Goal: Find specific page/section: Find specific page/section

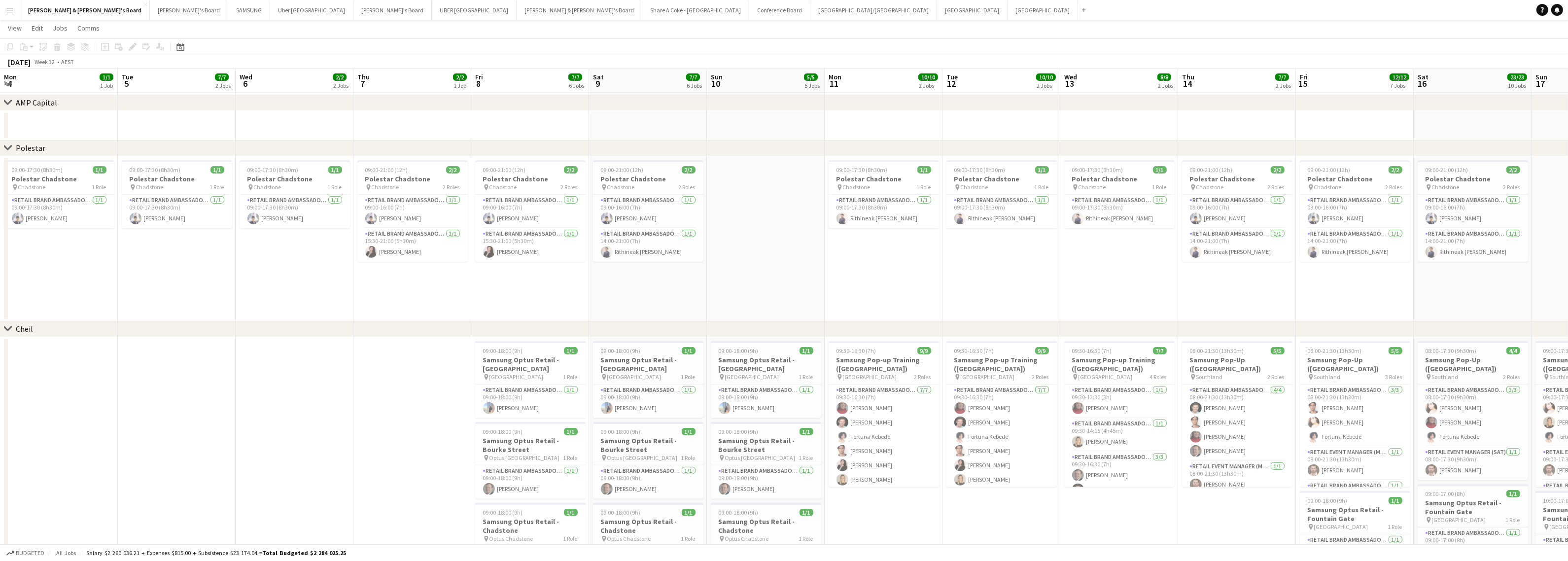
scroll to position [7, 0]
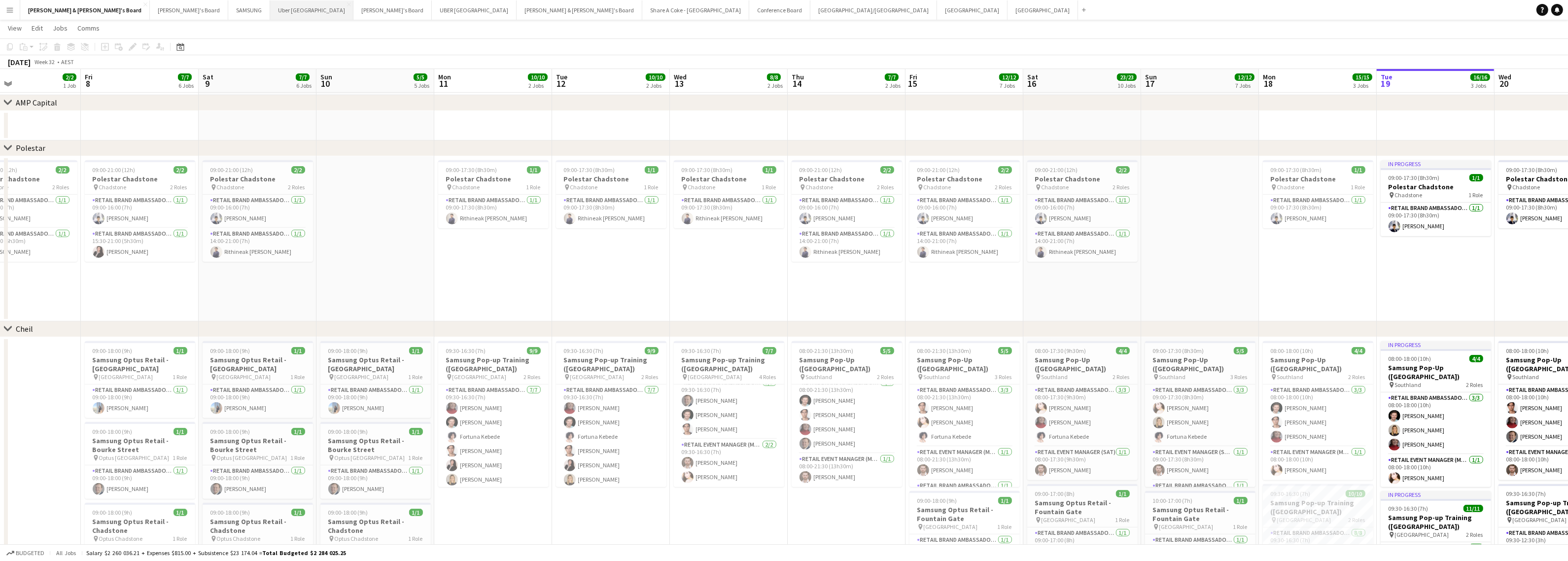
click at [270, 12] on button "Uber Sydney Close" at bounding box center [312, 10] width 83 height 19
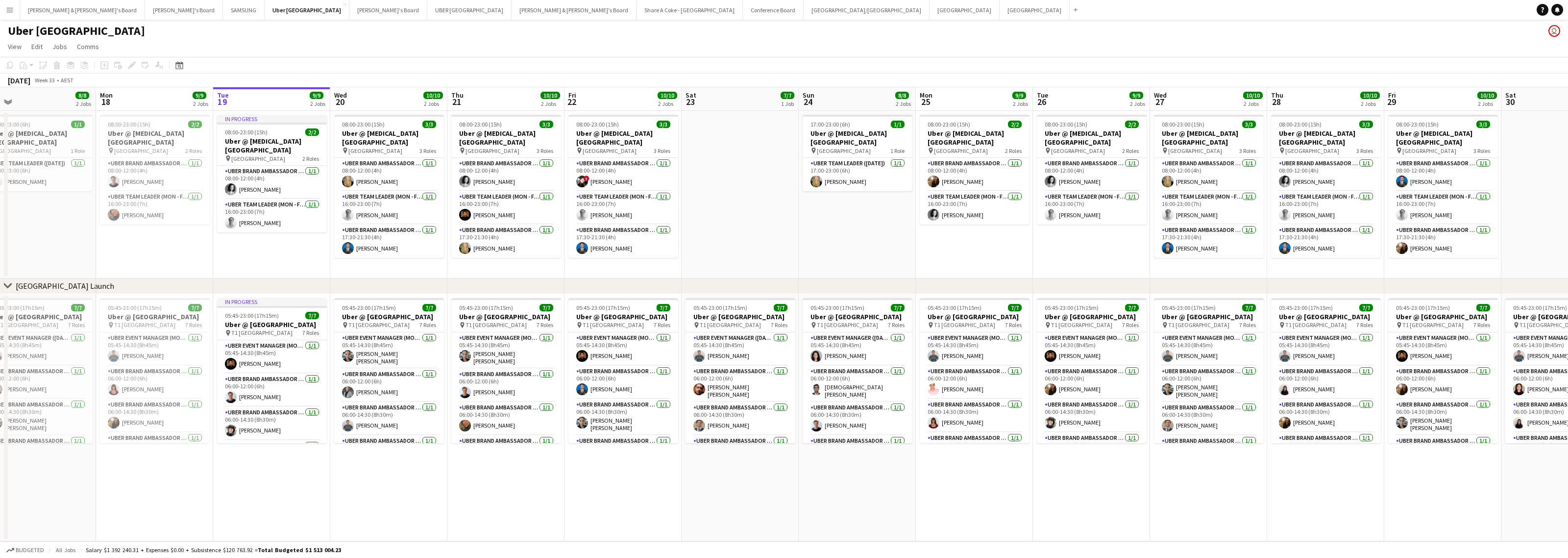
scroll to position [0, 215]
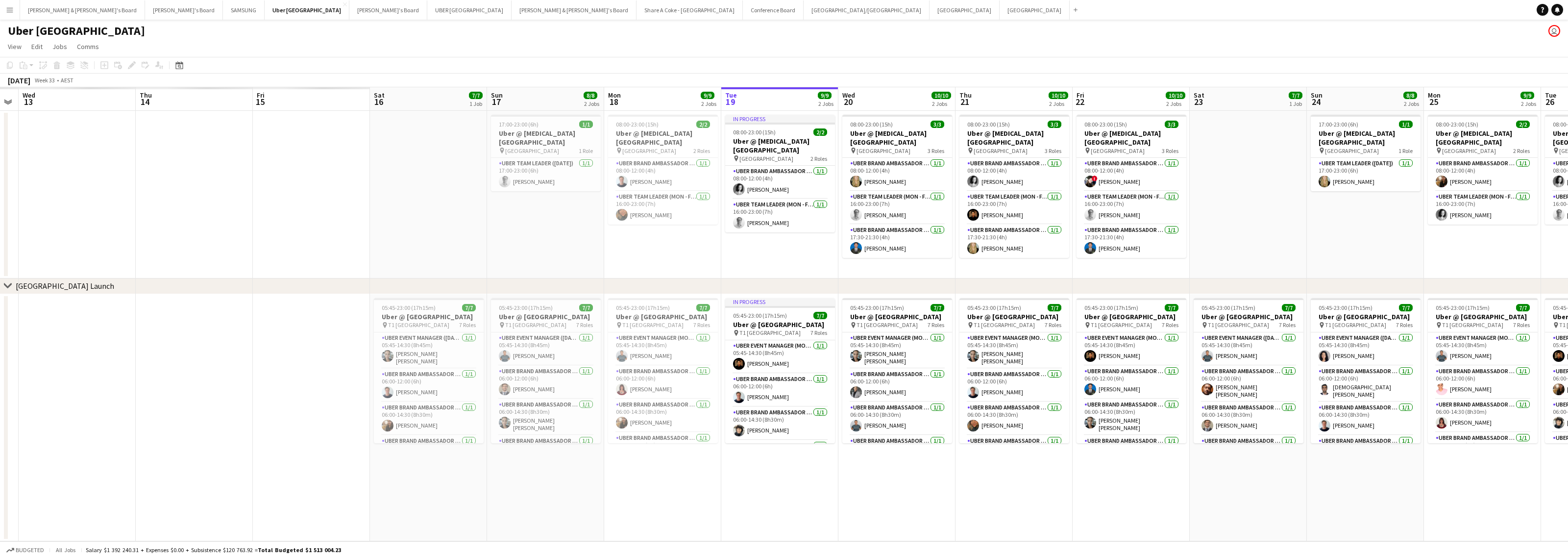
drag, startPoint x: 234, startPoint y: 484, endPoint x: 838, endPoint y: 472, distance: 604.1
click at [838, 472] on app-calendar-viewport "Mon 11 Tue 12 Wed 13 Thu 14 Fri 15 Sat 16 7/7 1 Job Sun 17 8/8 2 Jobs Mon 18 9/…" at bounding box center [784, 314] width 1568 height 454
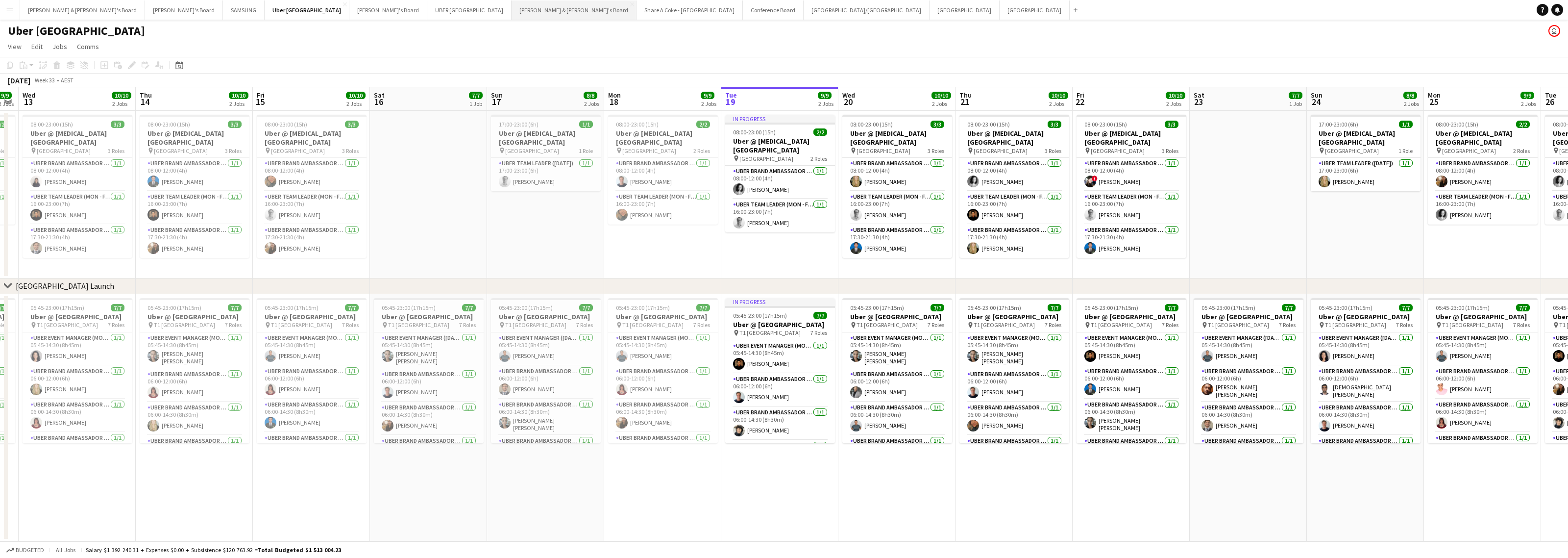
click at [511, 8] on button "[PERSON_NAME] & [PERSON_NAME]'s Board Close" at bounding box center [573, 10] width 125 height 19
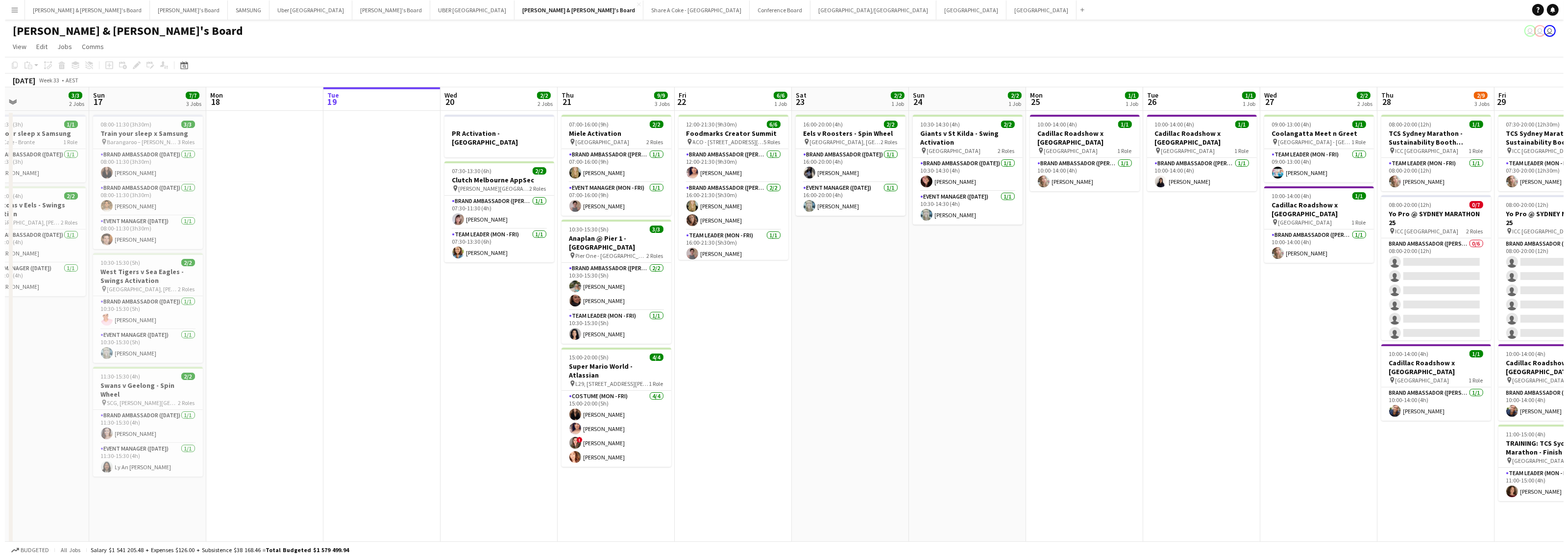
scroll to position [0, 223]
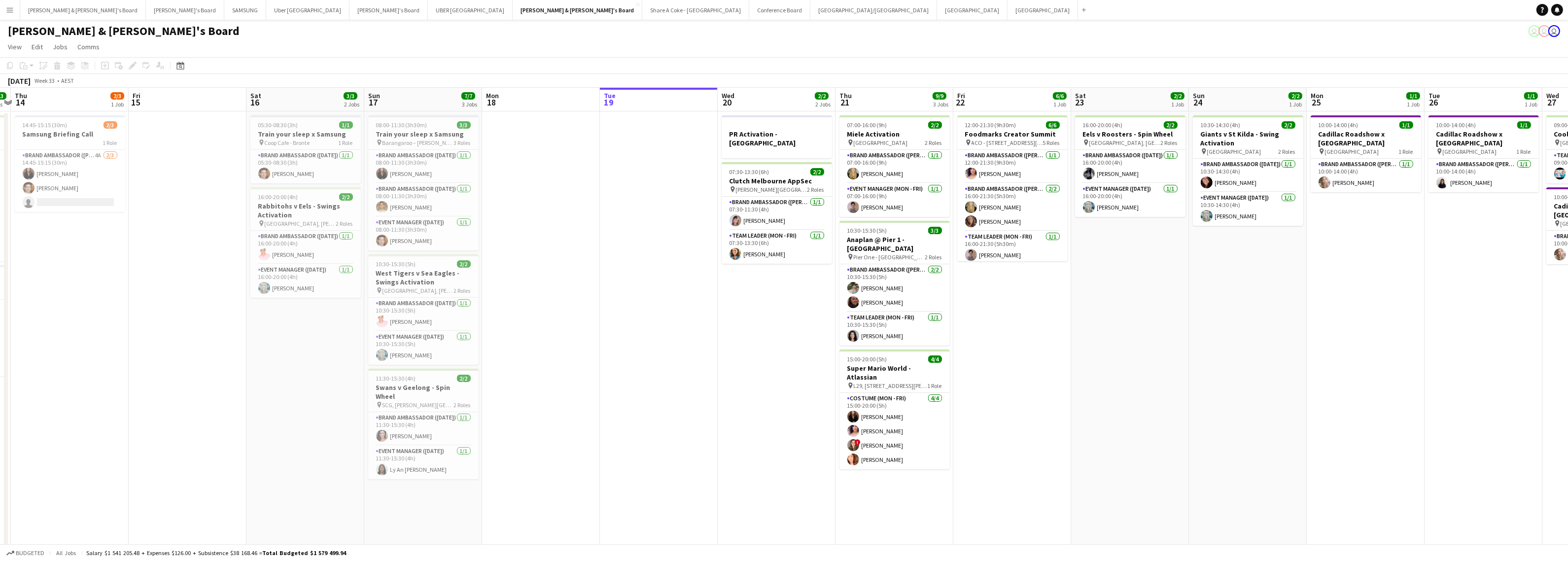
drag, startPoint x: 277, startPoint y: 398, endPoint x: 759, endPoint y: 383, distance: 482.2
click at [759, 383] on app-calendar-viewport "Tue 12 4/4 2 Jobs Wed 13 13/13 2 Jobs Thu 14 2/3 1 Job Fri 15 Sat 16 3/3 2 Jobs…" at bounding box center [784, 453] width 1568 height 731
click at [266, 10] on button "Uber Sydney Close" at bounding box center [308, 10] width 83 height 19
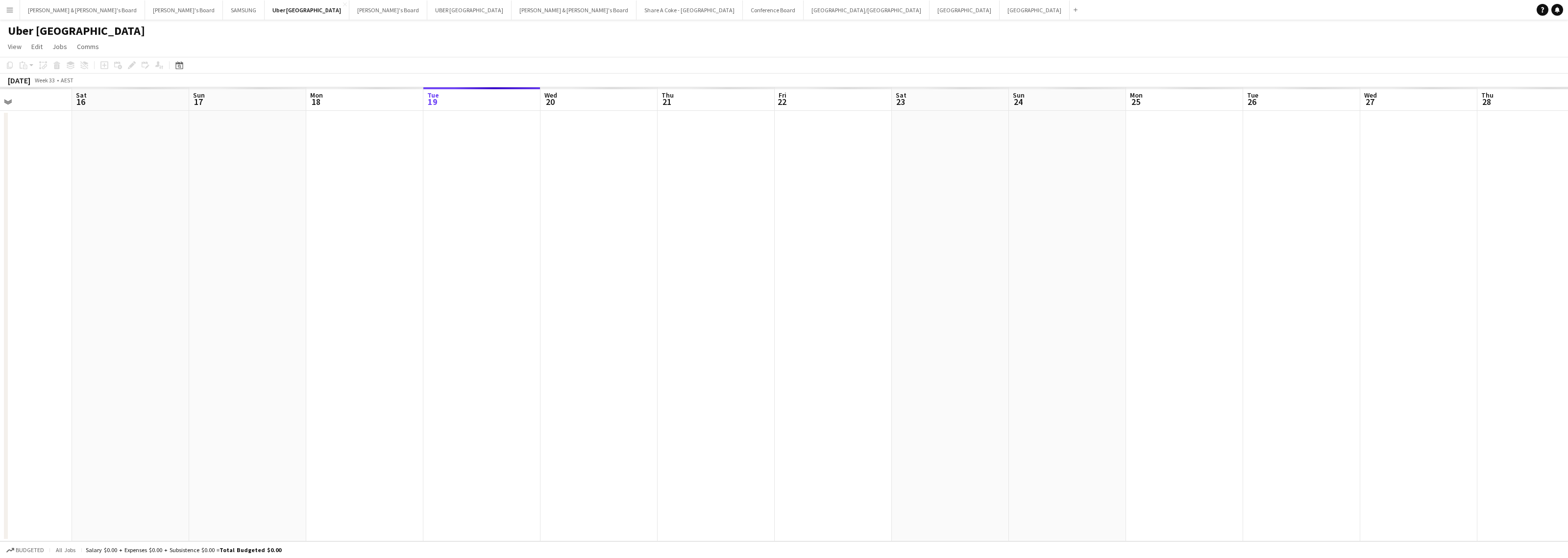
scroll to position [0, 304]
drag, startPoint x: 711, startPoint y: 356, endPoint x: 1109, endPoint y: 350, distance: 398.0
click at [1109, 350] on app-calendar-viewport "Wed 13 Thu 14 Fri 15 Sat 16 Sun 17 Mon 18 Tue 19 Wed 20 Thu 21 Fri 22 Sat 23 Su…" at bounding box center [784, 314] width 1568 height 454
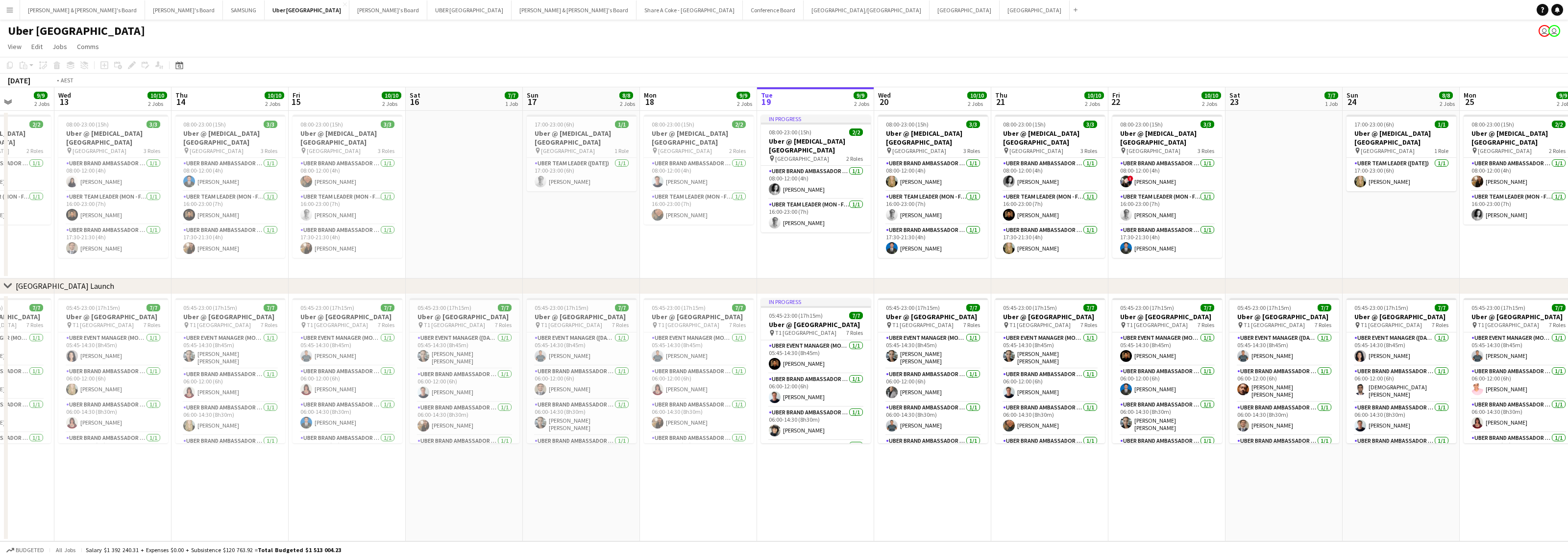
drag, startPoint x: 532, startPoint y: 489, endPoint x: 1250, endPoint y: 426, distance: 720.8
click at [1250, 426] on app-calendar-viewport "Mon 11 Tue 12 9/9 2 Jobs Wed 13 10/10 2 Jobs Thu 14 10/10 2 Jobs Fri 15 10/10 2…" at bounding box center [784, 314] width 1568 height 454
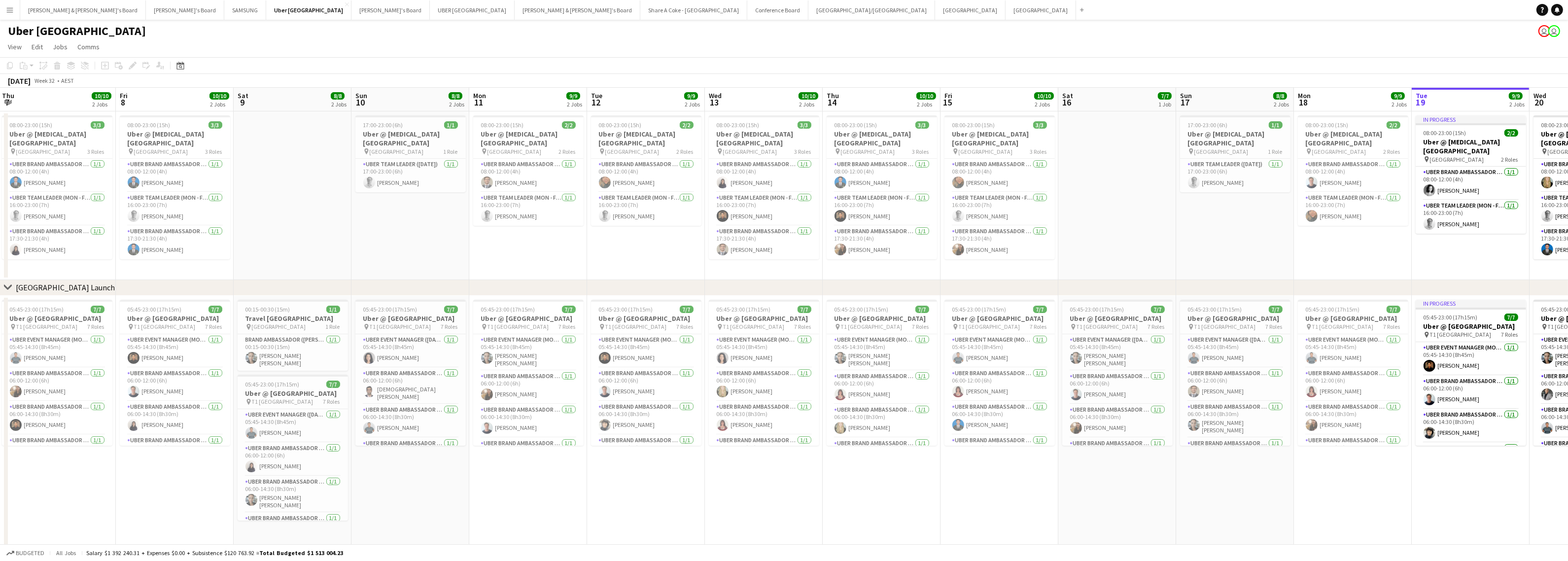
scroll to position [0, 206]
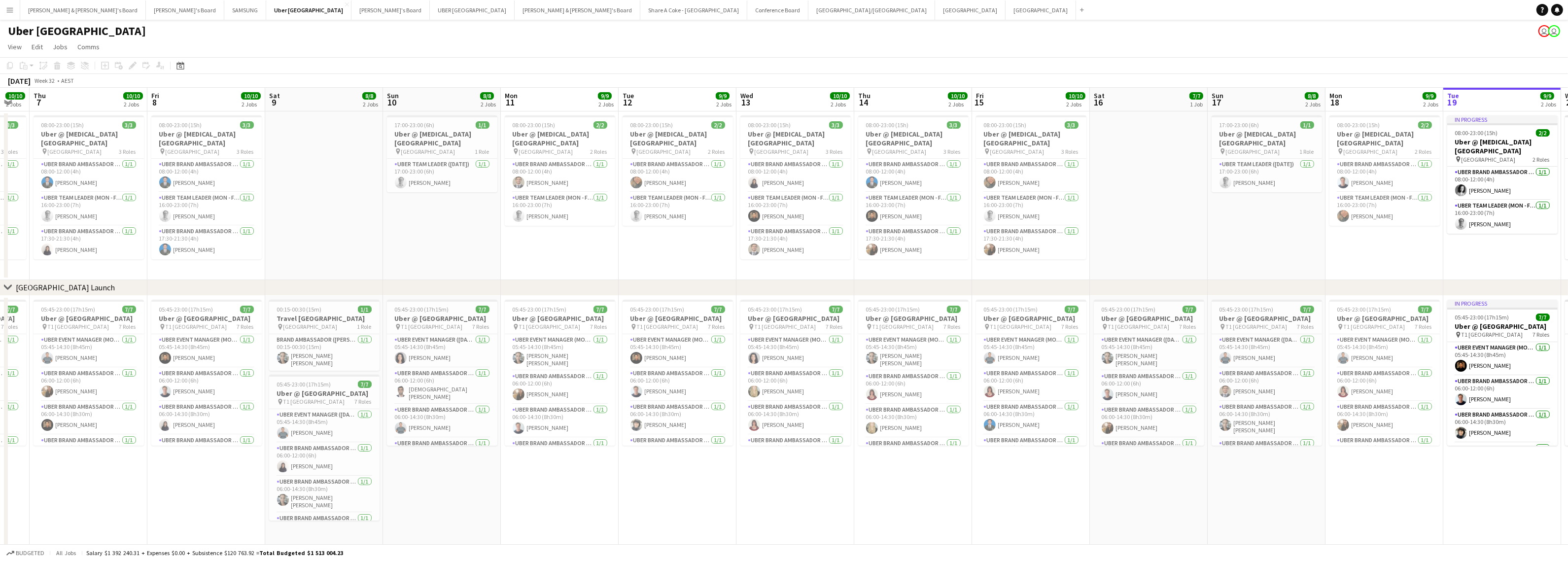
drag, startPoint x: 629, startPoint y: 494, endPoint x: 831, endPoint y: 478, distance: 202.6
click at [831, 478] on app-calendar-viewport "Tue 5 9/9 2 Jobs Wed 6 10/10 2 Jobs Thu 7 10/10 2 Jobs Fri 8 10/10 2 Jobs Sat 9…" at bounding box center [784, 317] width 1568 height 459
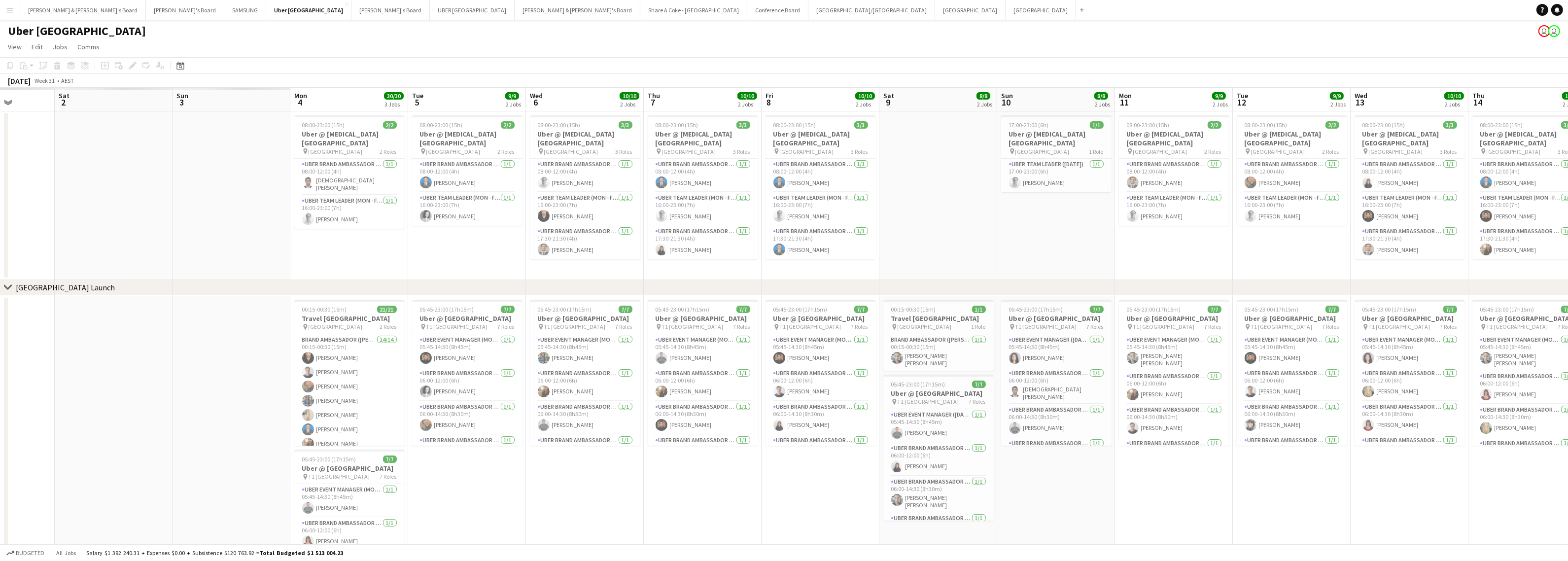
scroll to position [0, 306]
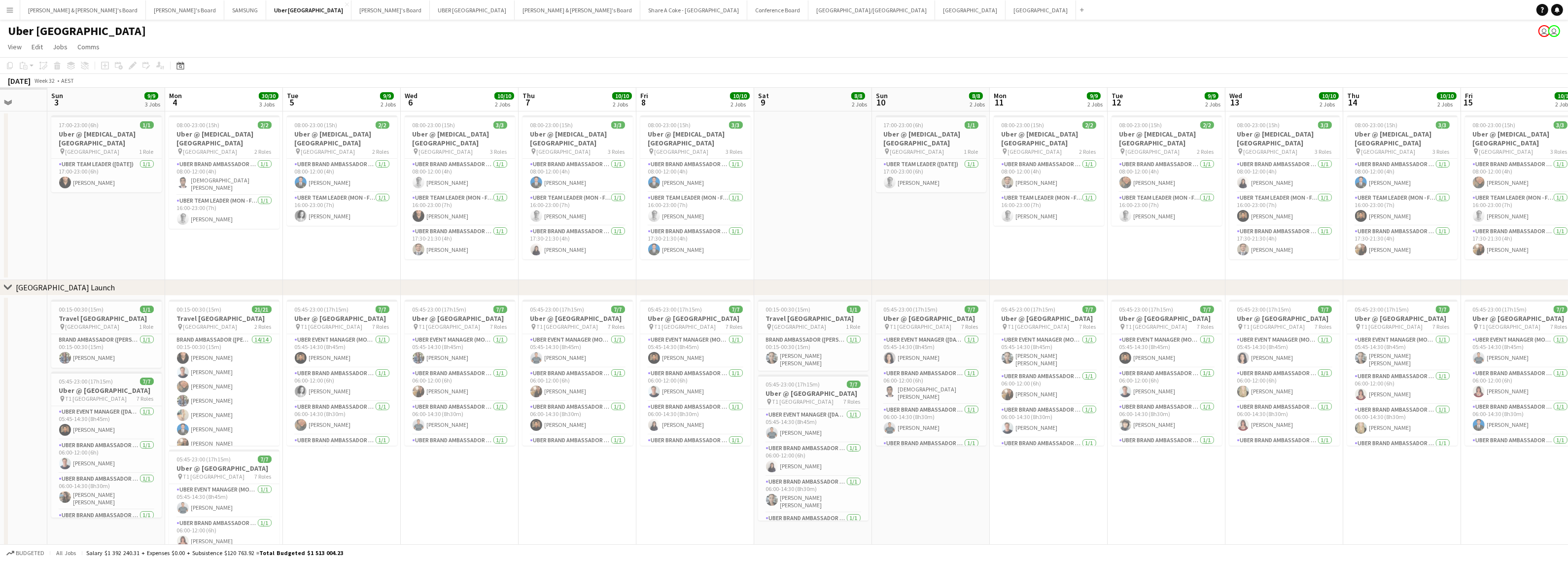
drag, startPoint x: 556, startPoint y: 524, endPoint x: 1045, endPoint y: 474, distance: 491.5
click at [1045, 474] on app-calendar-viewport "Thu 31 Fri 1 Sat 2 Sun 3 9/9 3 Jobs Mon 4 30/30 3 Jobs Tue 5 9/9 2 Jobs Wed 6 1…" at bounding box center [784, 351] width 1568 height 527
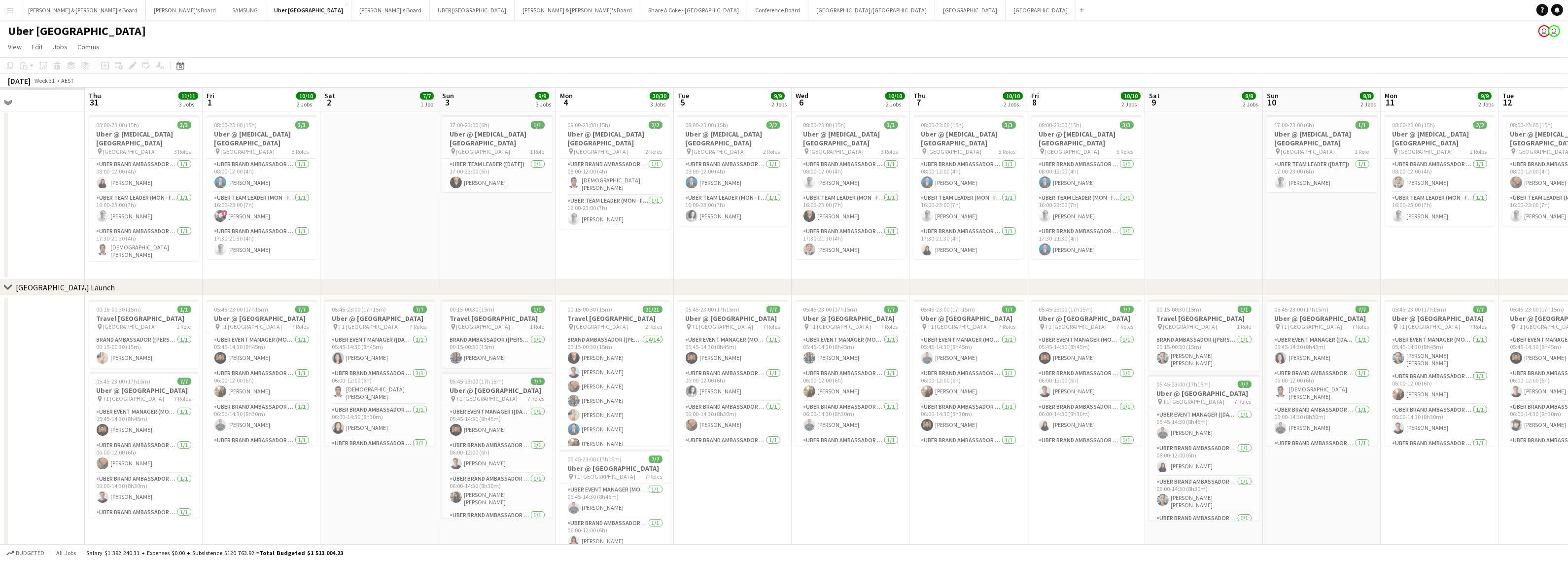
scroll to position [0, 260]
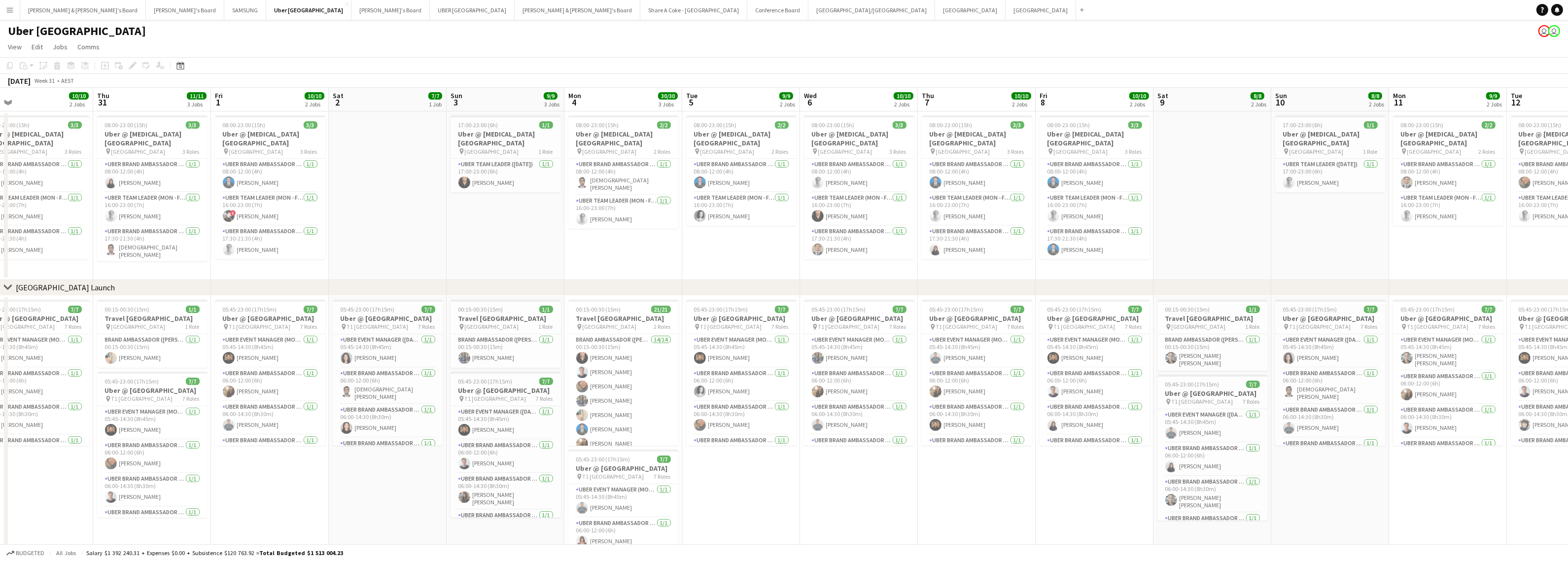
drag, startPoint x: 590, startPoint y: 502, endPoint x: 989, endPoint y: 474, distance: 400.0
click at [989, 474] on app-calendar-viewport "Mon 28 Tue 29 Wed 30 10/10 2 Jobs Thu 31 11/11 3 Jobs Fri 1 10/10 2 Jobs Sat 2 …" at bounding box center [784, 351] width 1568 height 527
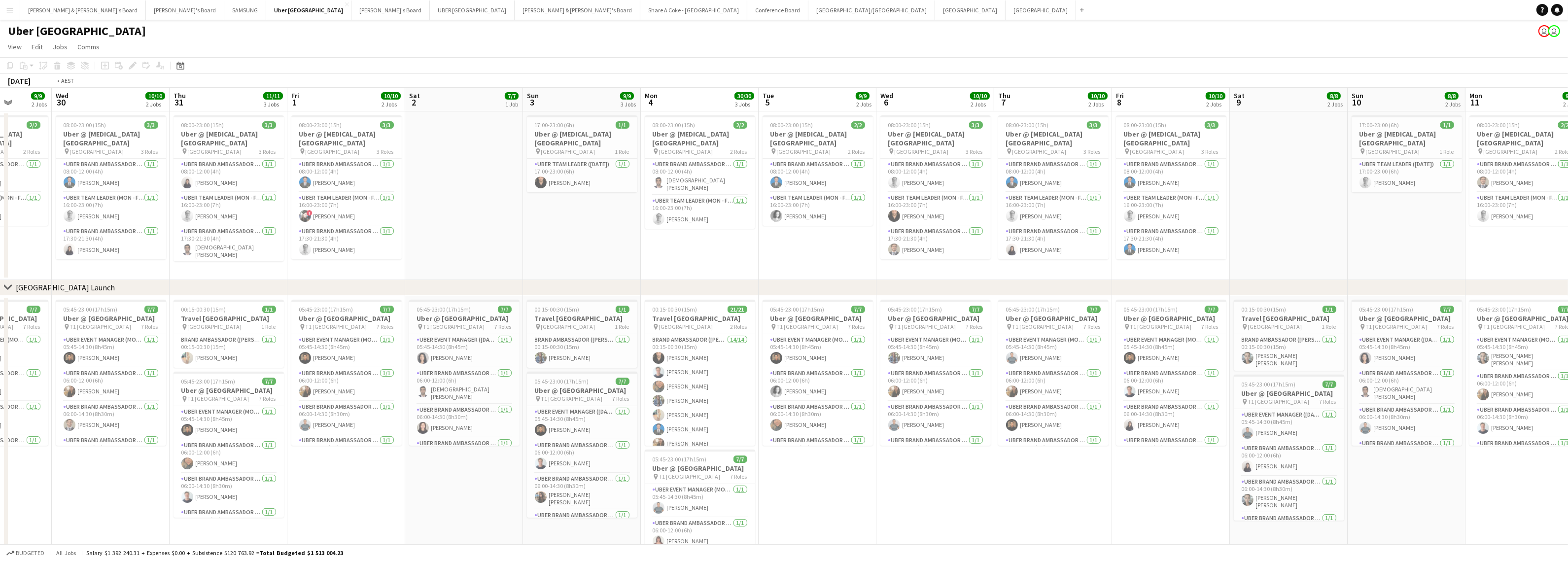
scroll to position [0, 301]
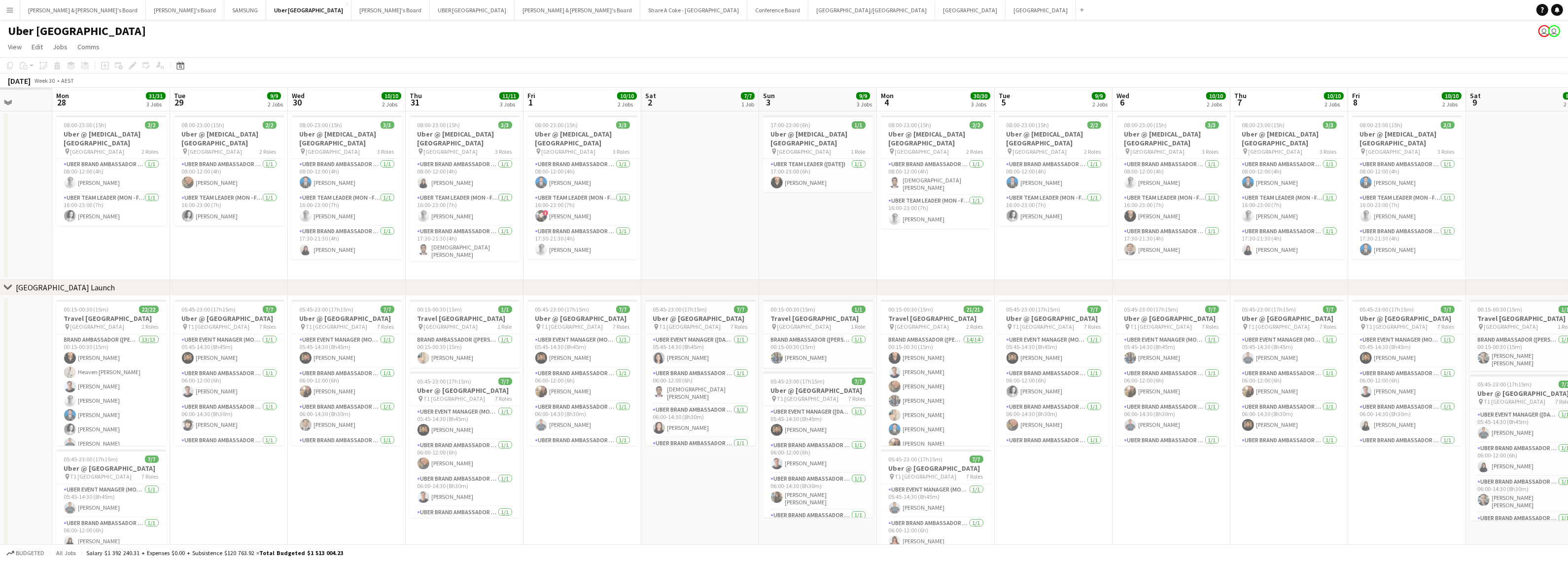
drag, startPoint x: 881, startPoint y: 500, endPoint x: 1194, endPoint y: 472, distance: 314.2
click at [1194, 472] on app-calendar-viewport "Fri 25 Sat 26 Sun 27 Mon 28 31/31 3 Jobs Tue 29 9/9 2 Jobs Wed 30 10/10 2 Jobs …" at bounding box center [784, 351] width 1568 height 527
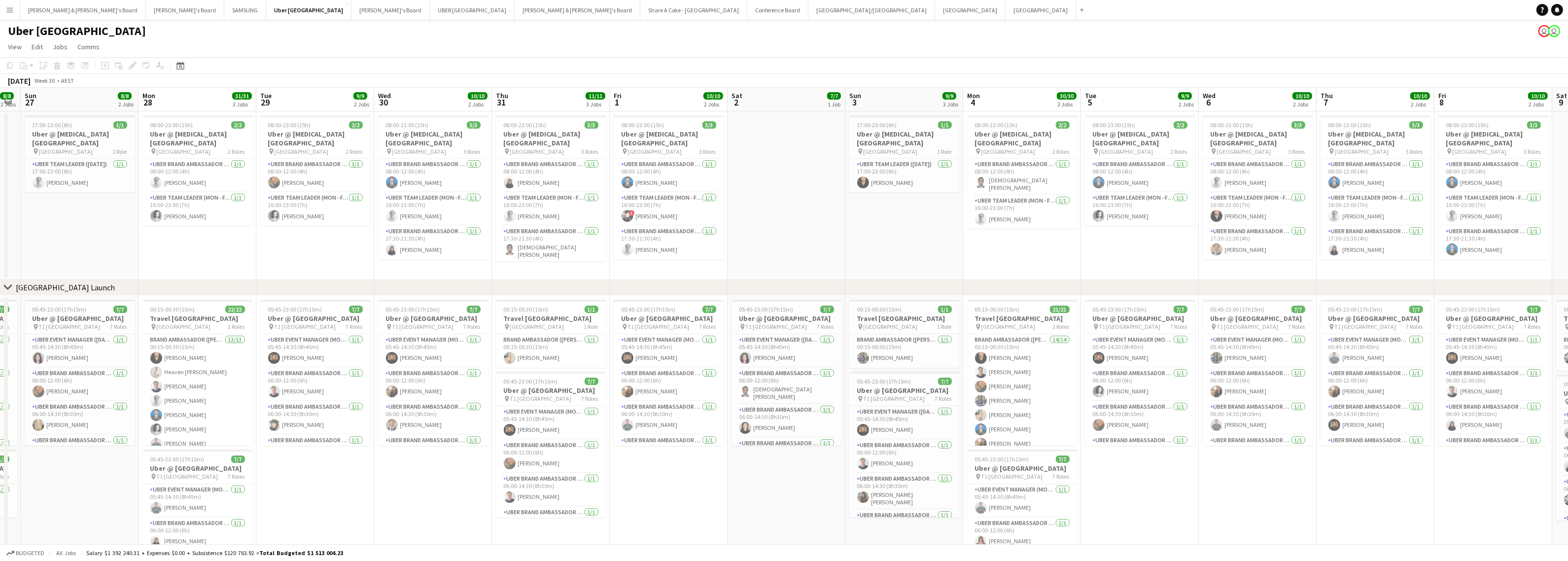
scroll to position [0, 207]
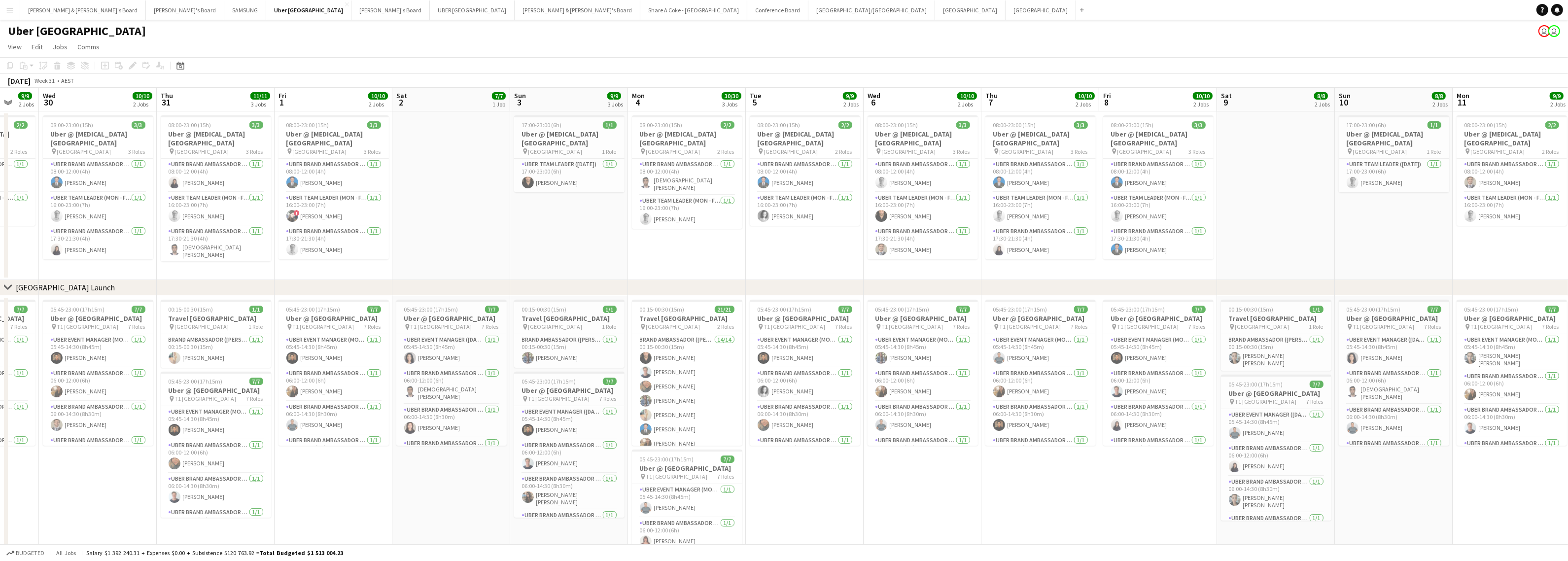
drag, startPoint x: 1125, startPoint y: 494, endPoint x: 876, endPoint y: 503, distance: 249.2
click at [876, 503] on app-calendar-viewport "Sat 26 8/8 2 Jobs Sun 27 8/8 2 Jobs Mon 28 31/31 3 Jobs Tue 29 9/9 2 Jobs Wed 3…" at bounding box center [784, 351] width 1568 height 527
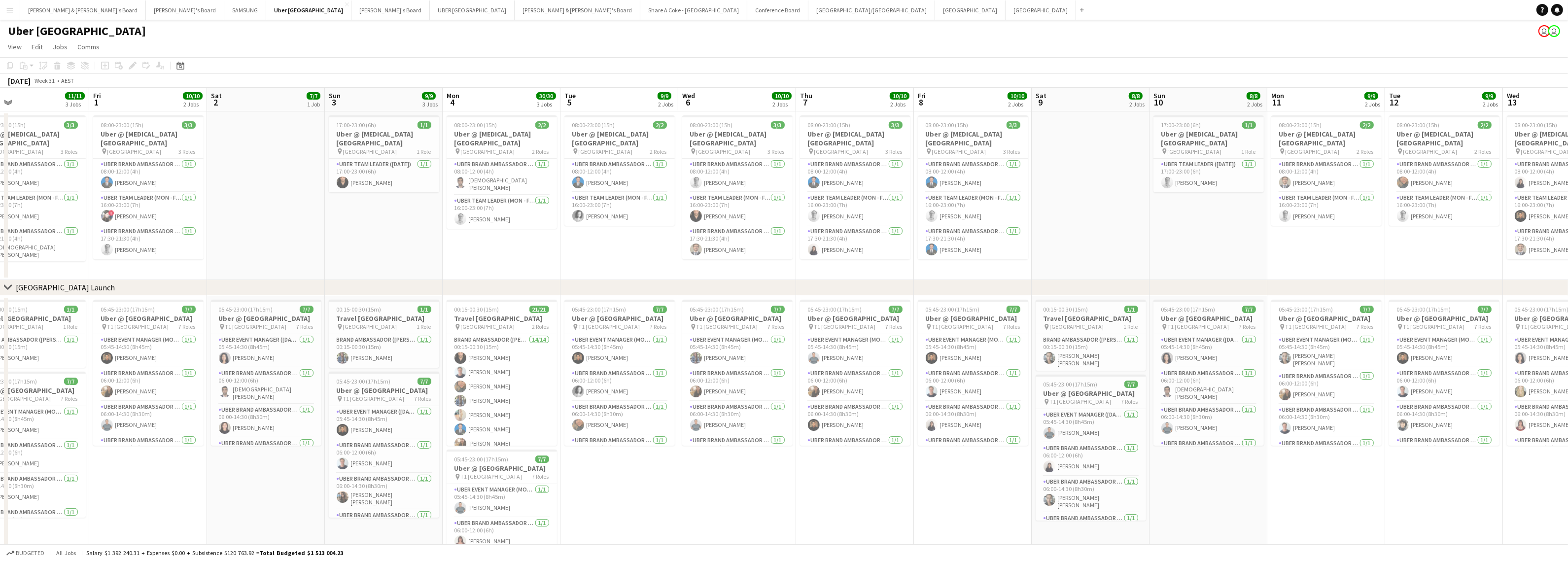
drag, startPoint x: 1052, startPoint y: 484, endPoint x: 792, endPoint y: 492, distance: 260.1
click at [792, 492] on app-calendar-viewport "Mon 28 31/31 3 Jobs Tue 29 9/9 2 Jobs Wed 30 10/10 2 Jobs Thu 31 11/11 3 Jobs F…" at bounding box center [784, 351] width 1568 height 527
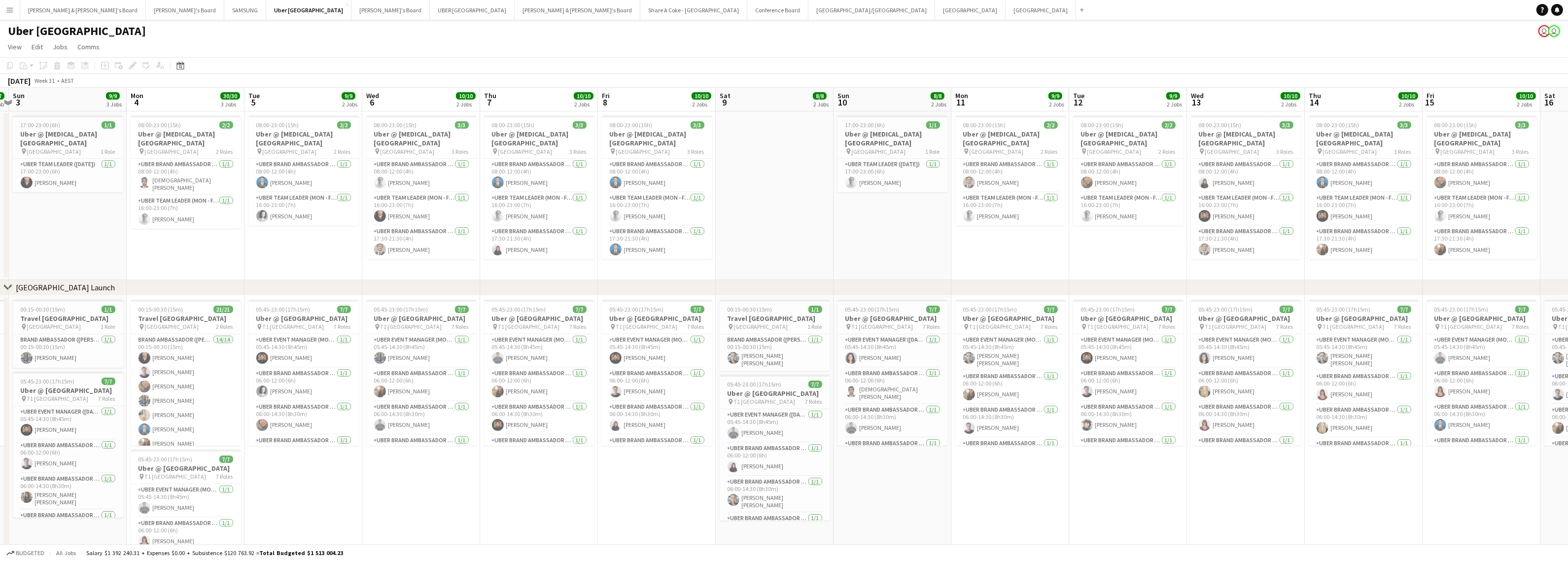
drag, startPoint x: 888, startPoint y: 491, endPoint x: 620, endPoint y: 493, distance: 268.0
click at [620, 494] on app-calendar-viewport "Wed 30 10/10 2 Jobs Thu 31 11/11 3 Jobs Fri 1 10/10 2 Jobs Sat 2 7/7 1 Job Sun …" at bounding box center [784, 351] width 1568 height 527
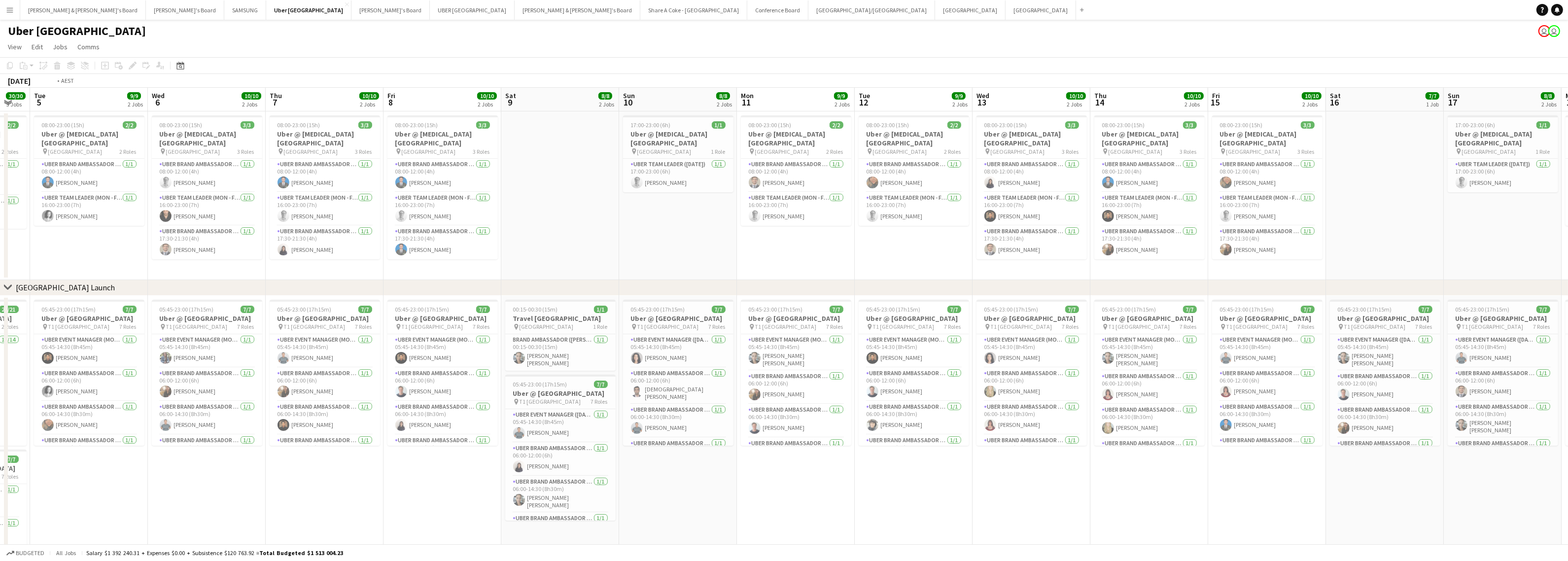
scroll to position [0, 424]
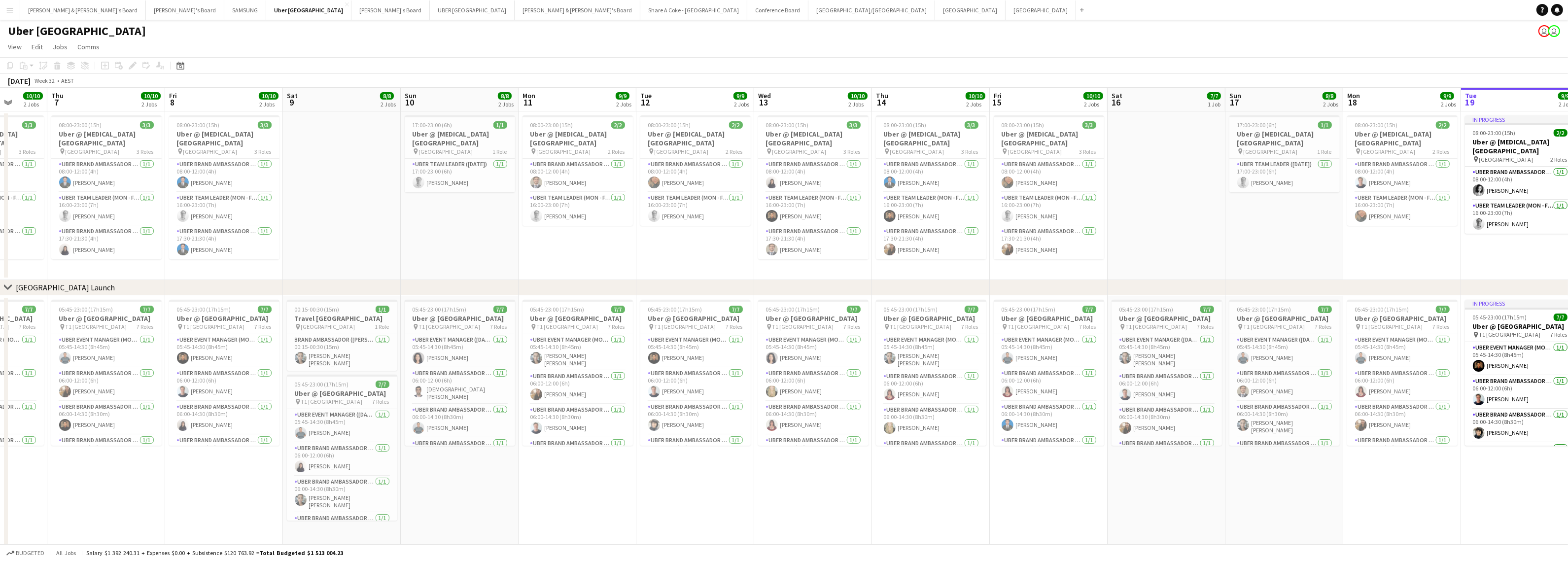
drag, startPoint x: 1059, startPoint y: 494, endPoint x: 654, endPoint y: 497, distance: 405.0
click at [654, 497] on app-calendar-viewport "Sun 3 9/9 3 Jobs Mon 4 30/30 3 Jobs Tue 5 9/9 2 Jobs Wed 6 10/10 2 Jobs Thu 7 1…" at bounding box center [784, 351] width 1568 height 527
click at [309, 142] on app-date-cell at bounding box center [342, 195] width 118 height 168
